Goal: Task Accomplishment & Management: Complete application form

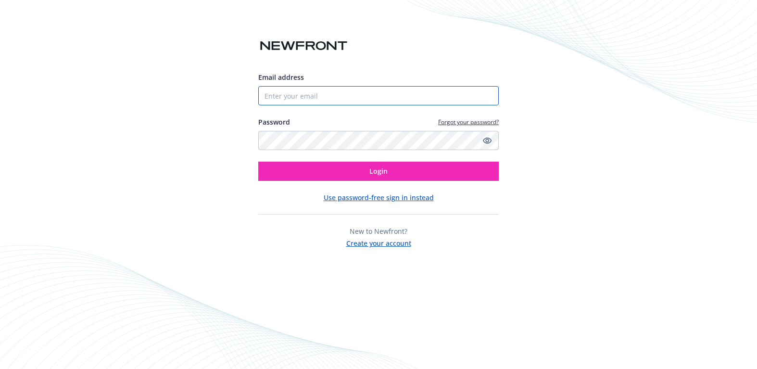
click at [381, 103] on input "Email address" at bounding box center [378, 95] width 241 height 19
type input "[PERSON_NAME][DOMAIN_NAME][EMAIL_ADDRESS][PERSON_NAME][DOMAIN_NAME]"
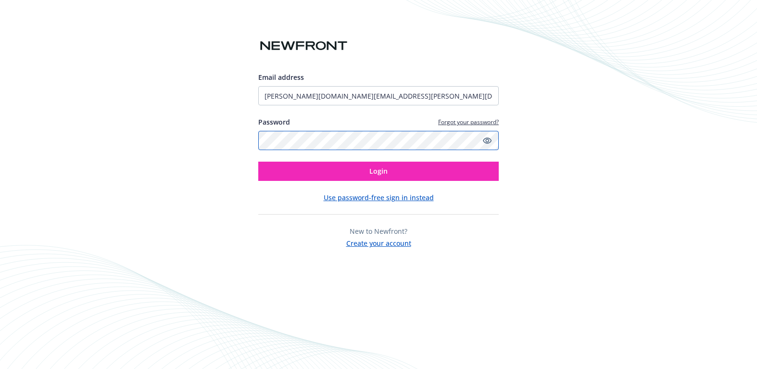
click at [258, 162] on button "Login" at bounding box center [378, 171] width 241 height 19
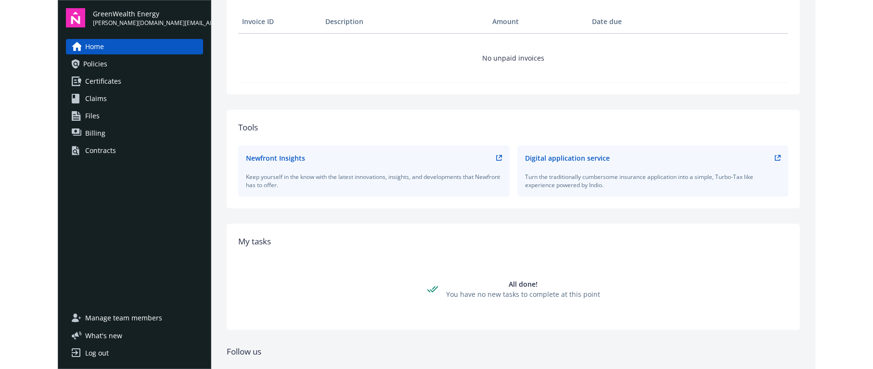
scroll to position [333, 0]
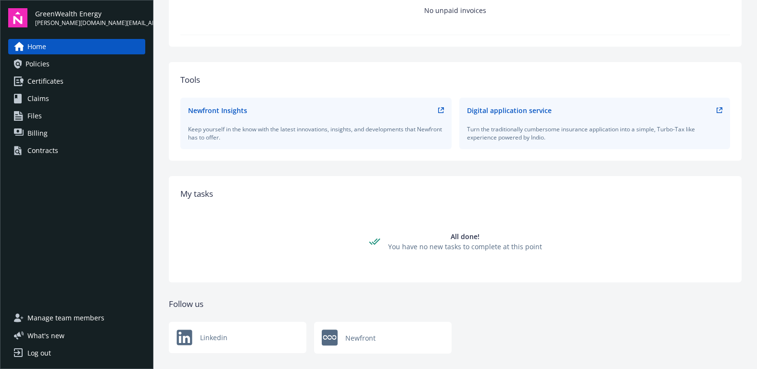
click at [49, 64] on span "Policies" at bounding box center [38, 63] width 24 height 15
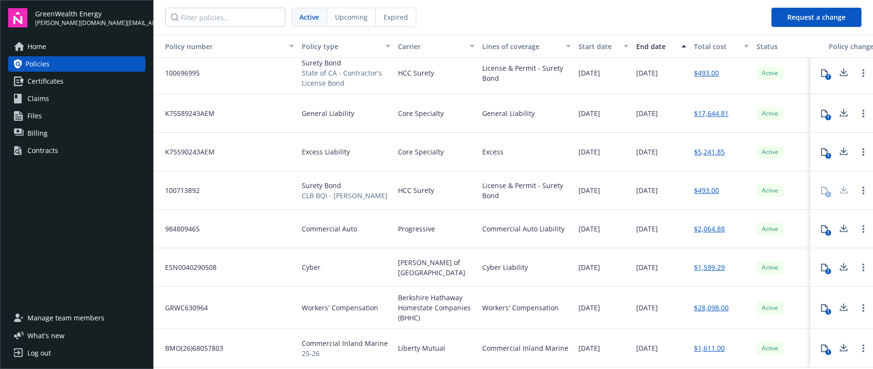
scroll to position [10, 0]
click at [645, 229] on span "[DATE]" at bounding box center [647, 229] width 22 height 10
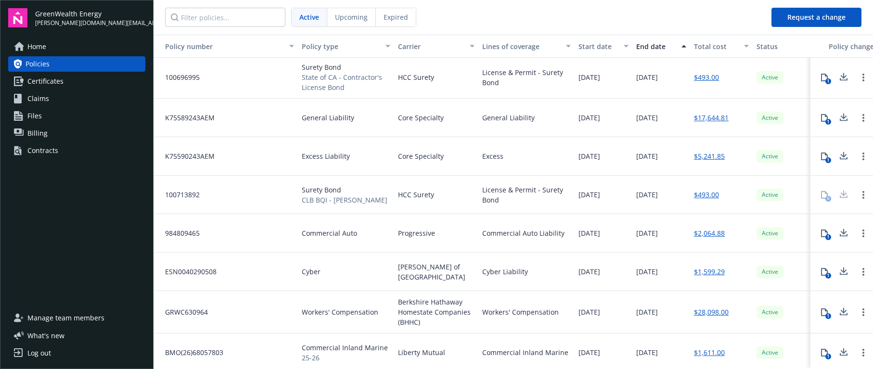
scroll to position [0, 0]
click at [62, 77] on span "Certificates" at bounding box center [45, 81] width 36 height 15
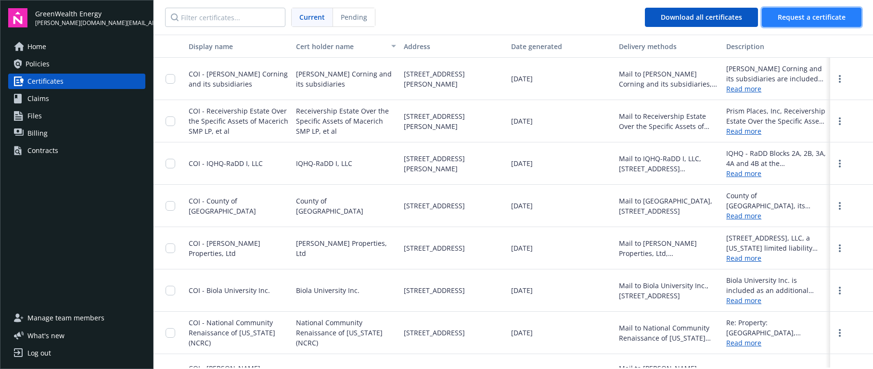
click at [757, 13] on span "Request a certificate" at bounding box center [812, 17] width 68 height 9
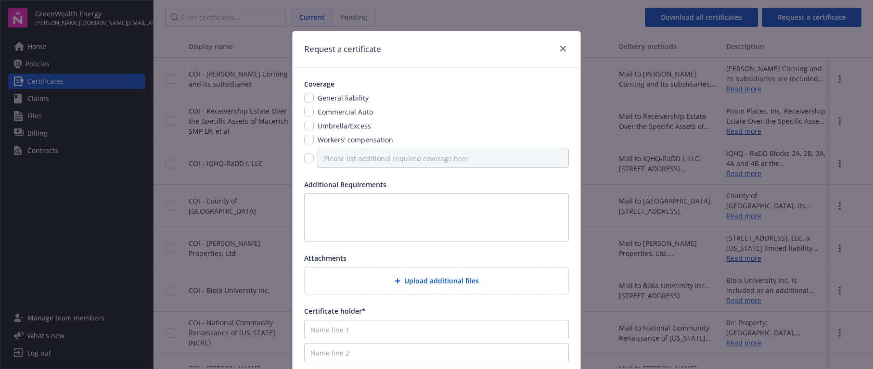
click at [323, 100] on span "General liability" at bounding box center [343, 97] width 51 height 9
click at [307, 101] on input "checkbox" at bounding box center [309, 98] width 10 height 10
checkbox input "true"
click at [306, 115] on input "checkbox" at bounding box center [309, 112] width 10 height 10
checkbox input "true"
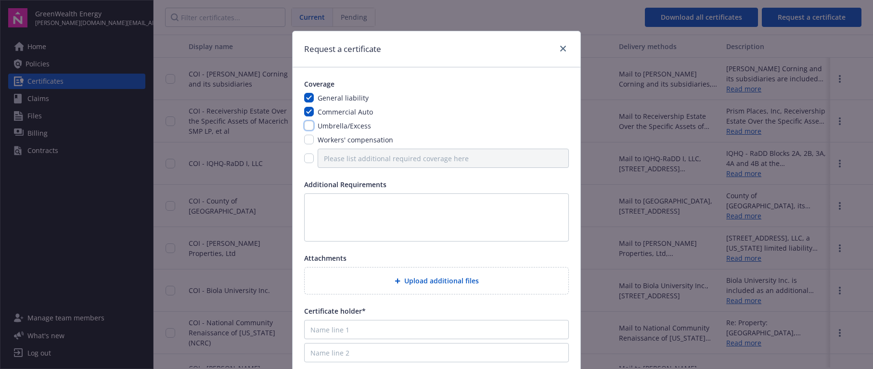
click at [307, 122] on input "checkbox" at bounding box center [309, 126] width 10 height 10
checkbox input "true"
click at [306, 138] on input "checkbox" at bounding box center [309, 140] width 10 height 10
checkbox input "true"
click at [304, 154] on input "checkbox" at bounding box center [309, 158] width 10 height 10
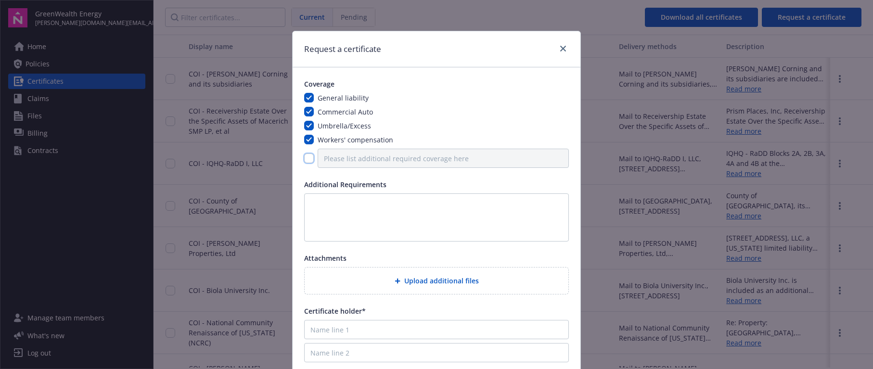
checkbox input "true"
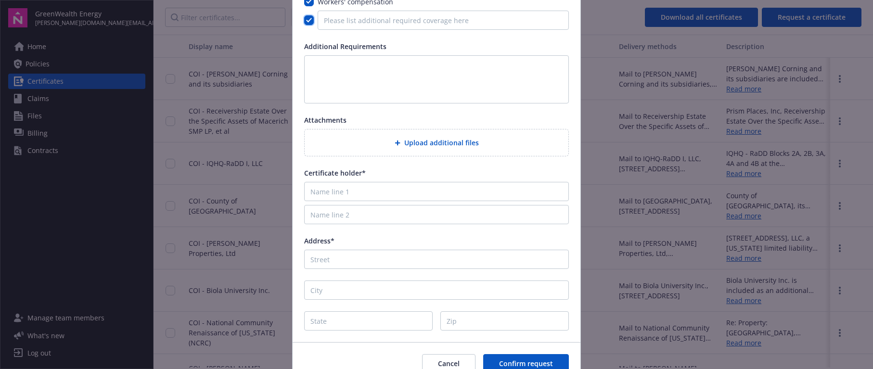
scroll to position [114, 0]
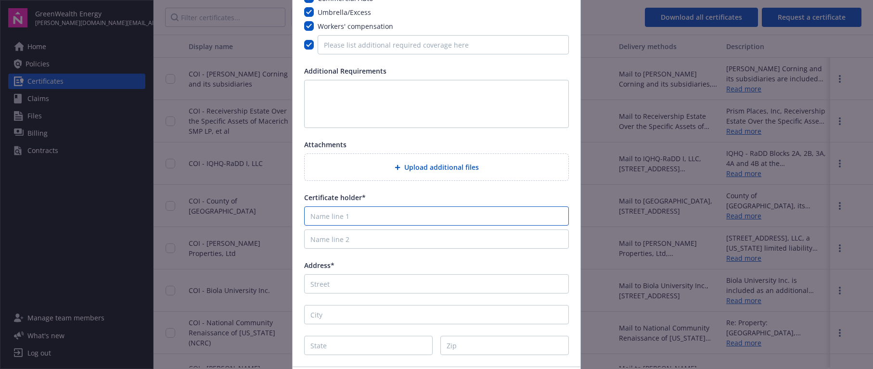
click at [365, 212] on input "Name line 1" at bounding box center [436, 215] width 265 height 19
paste input "City of Santa [PERSON_NAME] Risk Management Division - Certificates"
drag, startPoint x: 502, startPoint y: 219, endPoint x: 374, endPoint y: 218, distance: 128.5
click at [374, 218] on input "City of Santa [PERSON_NAME] Risk Management Division - Certificates" at bounding box center [436, 215] width 265 height 19
type input "City of [GEOGRAPHIC_DATA][PERSON_NAME]"
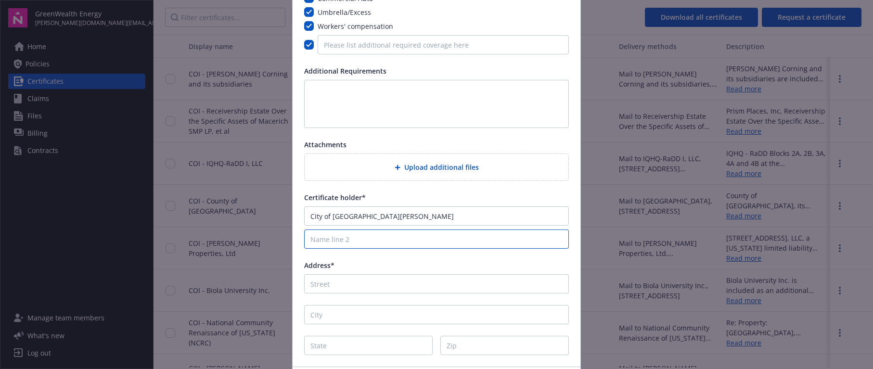
paste input "Risk Management Division - Certificates"
type input "Risk Management Division - Certificates"
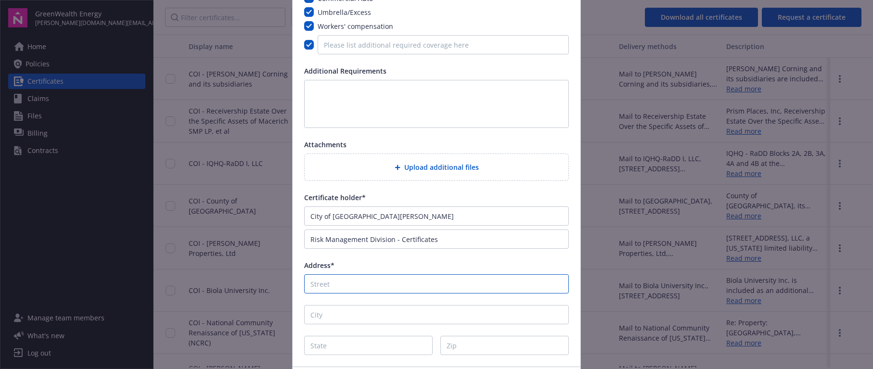
click at [421, 283] on input "Address*" at bounding box center [436, 283] width 265 height 19
paste input "[STREET_ADDRESS]"
type input "[STREET_ADDRESS]"
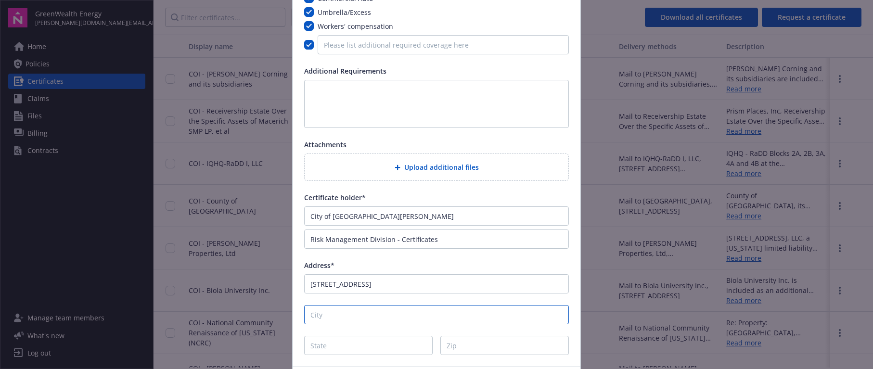
click at [367, 317] on input "City" at bounding box center [436, 314] width 265 height 19
type input "[GEOGRAPHIC_DATA][PERSON_NAME]"
type input "CA"
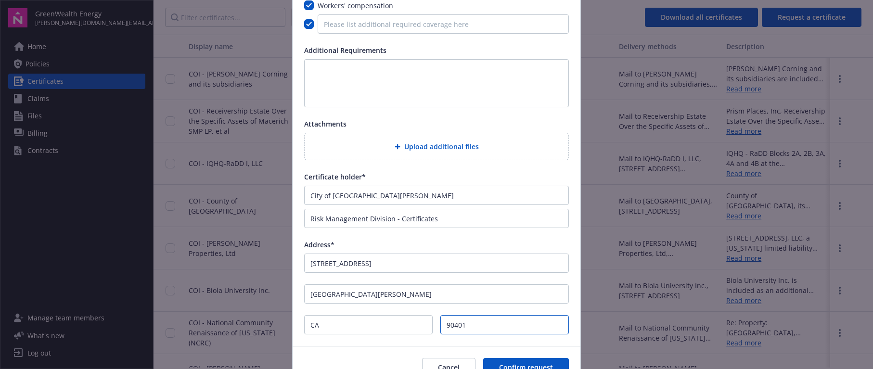
scroll to position [185, 0]
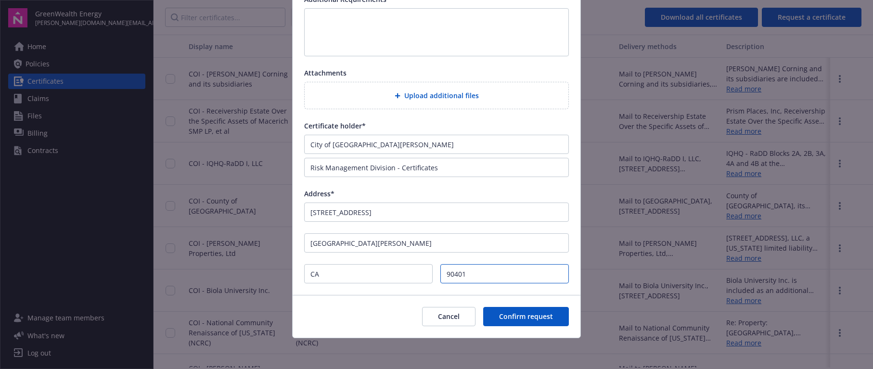
type input "90401"
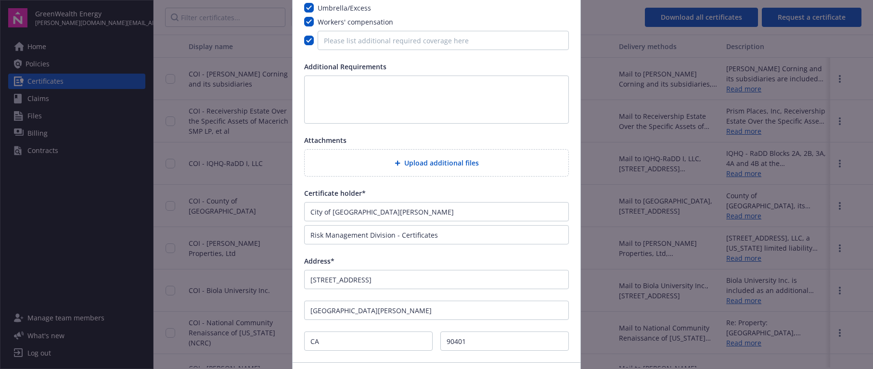
scroll to position [95, 0]
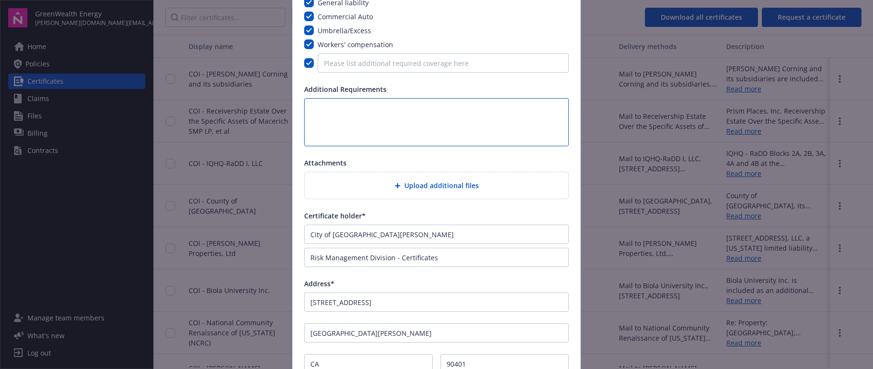
click at [370, 104] on textarea at bounding box center [436, 122] width 265 height 48
paste textarea "EVIDENCE OF PROPERTY INSURANCE"
click at [307, 106] on textarea "EVIDENCE OF PROPERTY INSURANCE" at bounding box center [436, 122] width 265 height 48
type textarea "EVIDENCE OF PROPERTY INSURANCE"
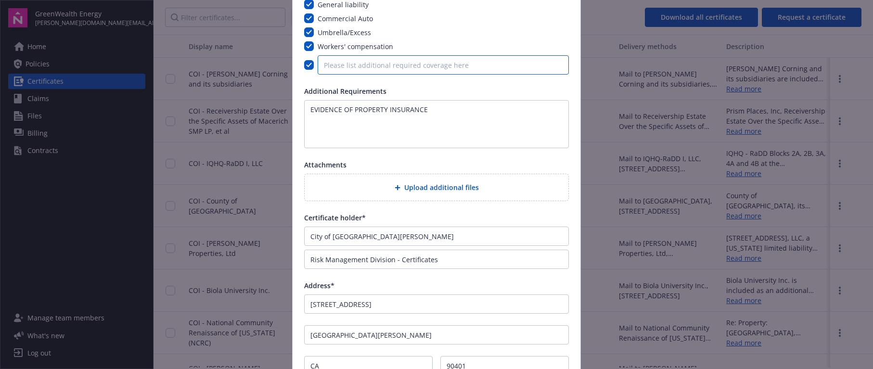
click at [481, 69] on input "Please list additional required coverage here" at bounding box center [443, 64] width 251 height 19
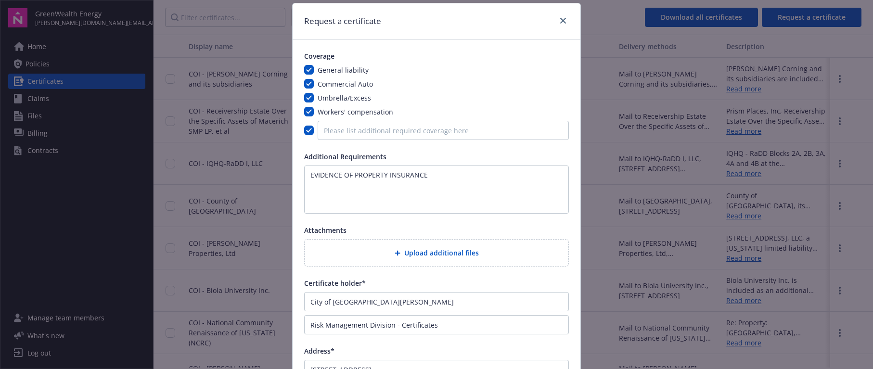
scroll to position [0, 0]
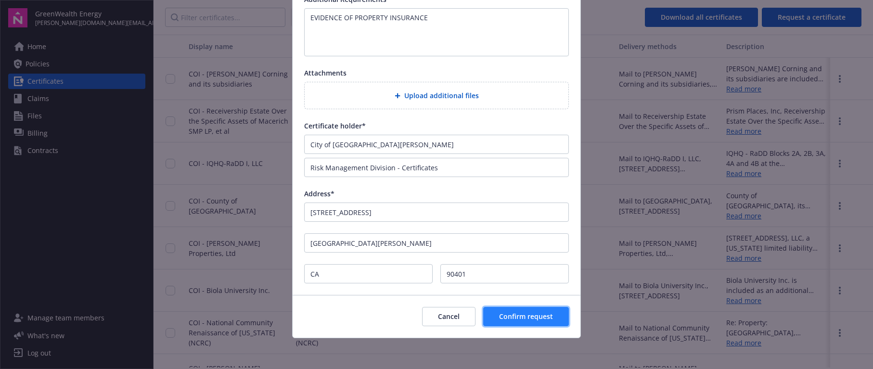
click at [535, 322] on button "Confirm request" at bounding box center [526, 316] width 86 height 19
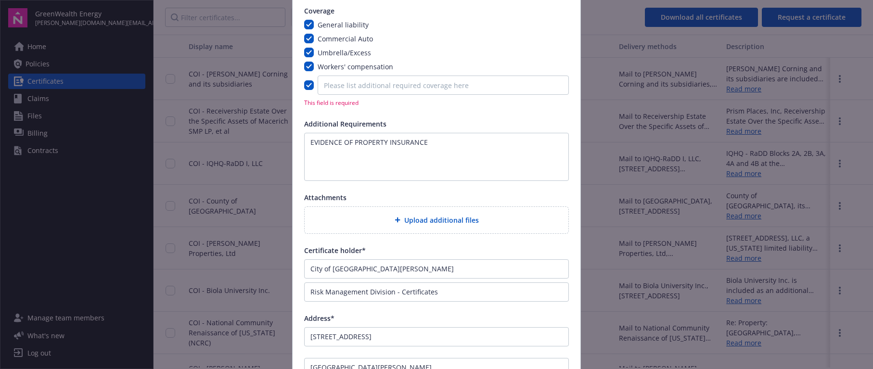
scroll to position [51, 0]
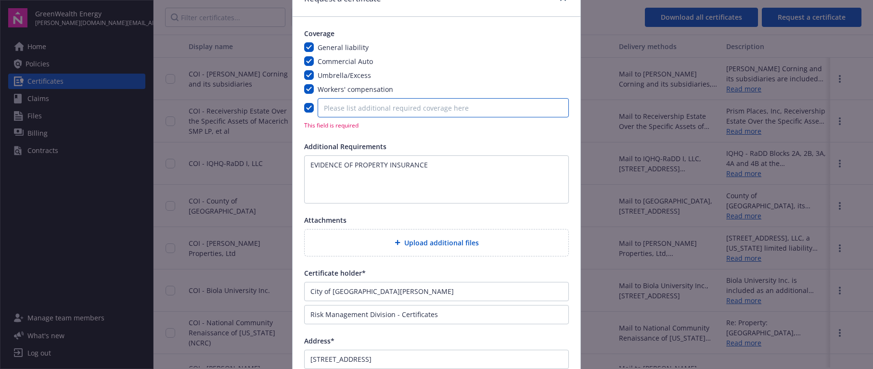
click at [318, 110] on input "Please list additional required coverage here" at bounding box center [443, 107] width 251 height 19
click at [304, 110] on input "checkbox" at bounding box center [309, 108] width 10 height 10
checkbox input "false"
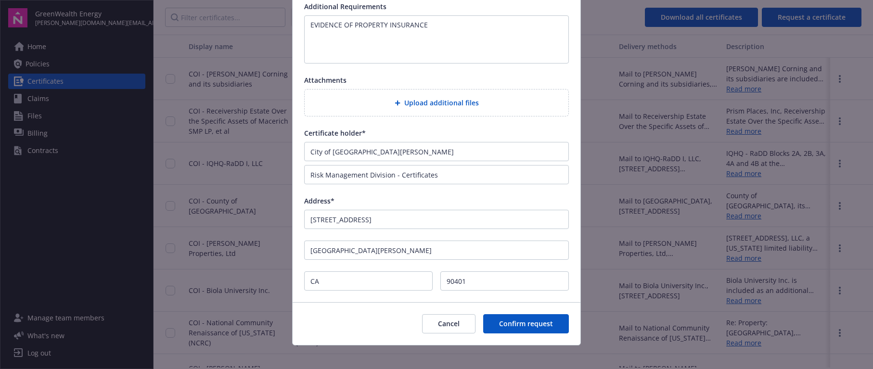
scroll to position [185, 0]
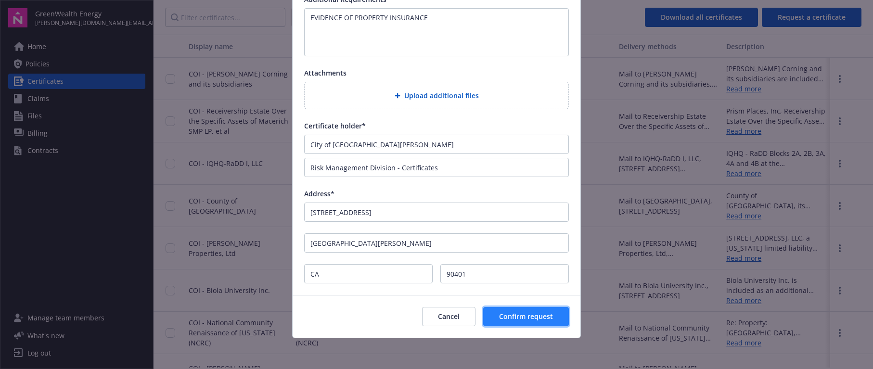
click at [527, 312] on button "Confirm request" at bounding box center [526, 316] width 86 height 19
